Goal: Task Accomplishment & Management: Use online tool/utility

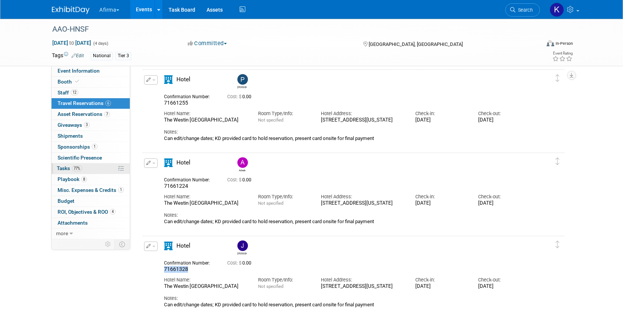
click at [81, 169] on span "77%" at bounding box center [77, 168] width 10 height 6
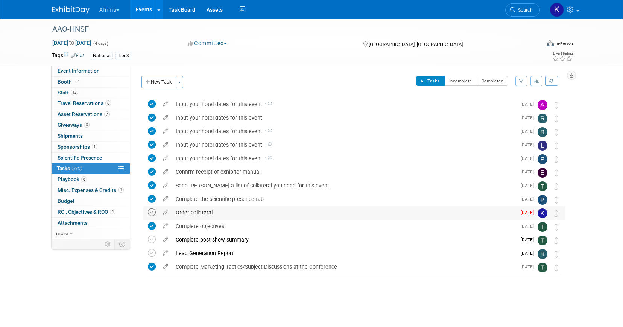
click at [152, 213] on icon at bounding box center [152, 212] width 8 height 8
click at [112, 12] on button "Afirma" at bounding box center [114, 8] width 30 height 17
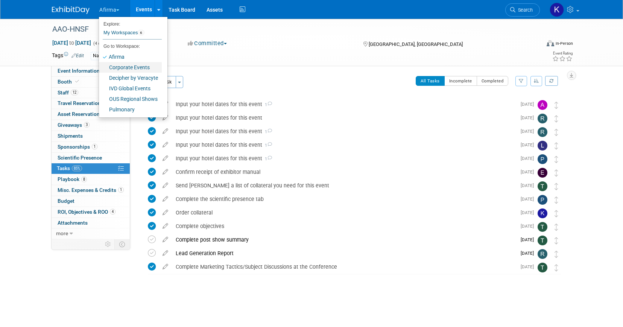
click at [120, 70] on link "Corporate Events" at bounding box center [130, 67] width 63 height 11
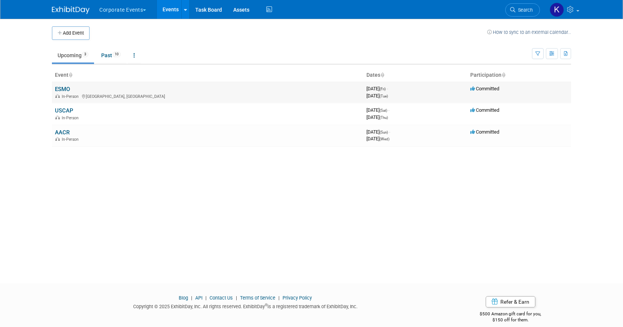
click at [61, 90] on link "ESMO" at bounding box center [62, 89] width 15 height 7
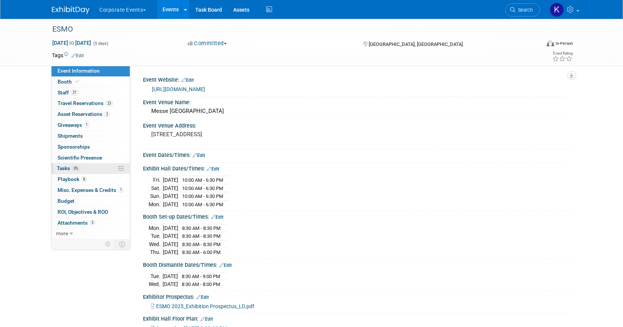
click at [72, 169] on span "0%" at bounding box center [76, 168] width 8 height 6
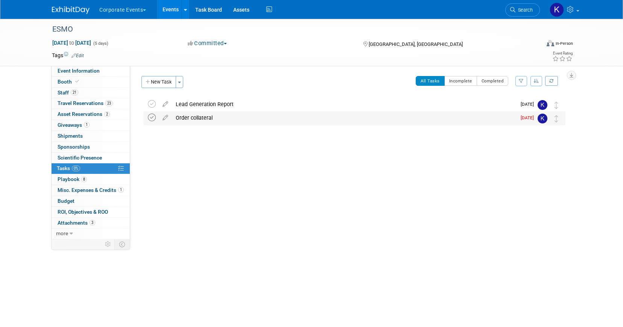
click at [153, 116] on icon at bounding box center [152, 118] width 8 height 8
